Goal: Find specific page/section: Find specific page/section

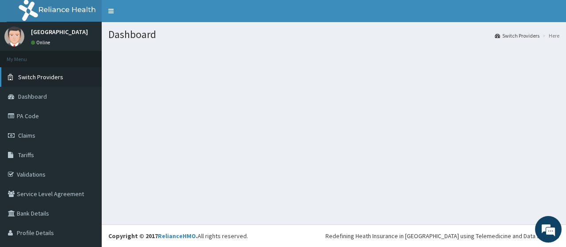
click at [55, 81] on link "Switch Providers" at bounding box center [51, 76] width 102 height 19
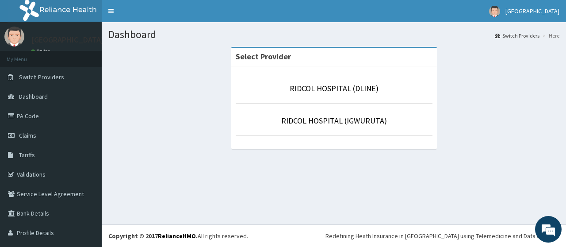
click at [308, 126] on p "RIDCOL HOSPITAL (IGWURUTA)" at bounding box center [334, 121] width 197 height 12
click at [312, 119] on link "RIDCOL HOSPITAL (IGWURUTA)" at bounding box center [334, 120] width 106 height 10
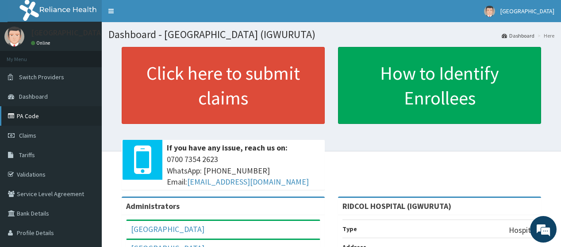
click at [46, 122] on link "PA Code" at bounding box center [51, 115] width 102 height 19
